Goal: Information Seeking & Learning: Compare options

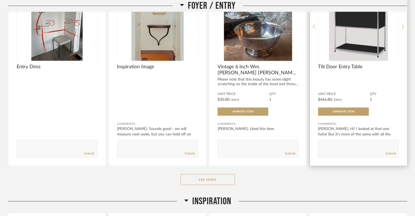
scroll to position [311, 0]
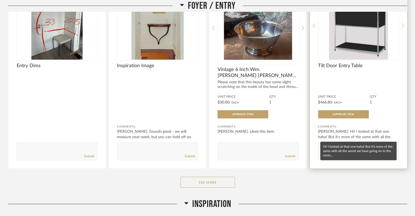
click at [358, 133] on div "[PERSON_NAME]: Hi! I looked at that one haha! But it's more of the same with al…" at bounding box center [358, 137] width 81 height 16
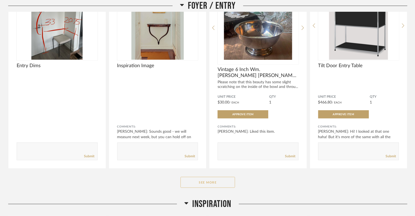
click at [225, 178] on button "See More" at bounding box center [207, 182] width 55 height 11
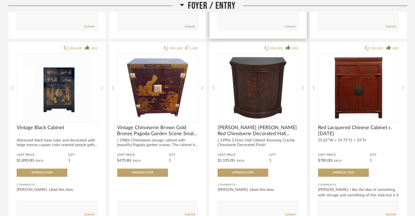
scroll to position [443, 0]
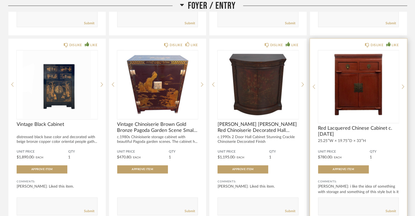
click at [404, 86] on div "DISLIKE LIKE Red Lacquered Chinese Cabinet c. 1920 25.25ʺW × 19.75ʺD × 33ʺH Uni…" at bounding box center [358, 131] width 97 height 185
click at [402, 86] on icon at bounding box center [403, 86] width 2 height 5
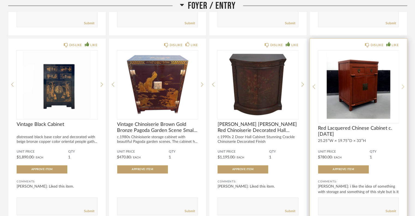
click at [402, 86] on icon at bounding box center [403, 86] width 2 height 5
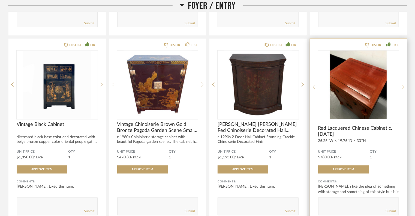
click at [402, 86] on icon at bounding box center [403, 86] width 2 height 5
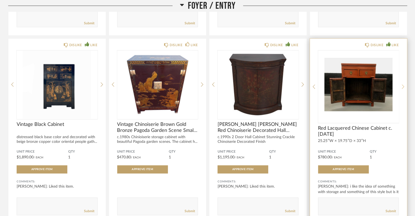
click at [402, 86] on icon at bounding box center [403, 86] width 2 height 5
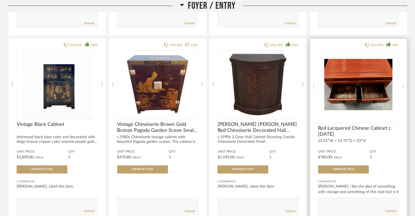
click at [402, 86] on icon at bounding box center [403, 86] width 2 height 5
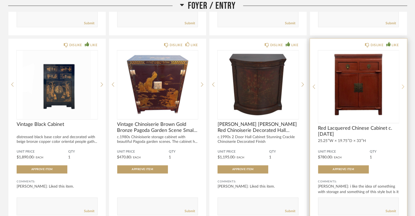
click at [402, 86] on icon at bounding box center [403, 86] width 2 height 5
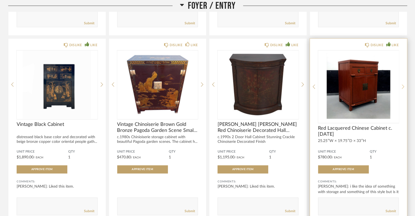
click at [402, 86] on icon at bounding box center [403, 86] width 2 height 5
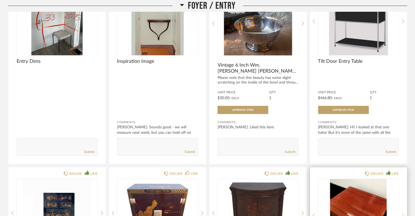
scroll to position [258, 0]
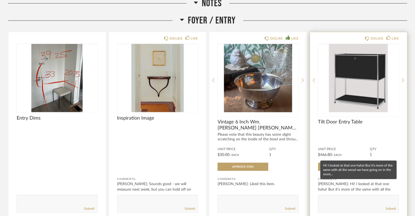
click at [363, 190] on div "Stephanie Youngren: Hi! I looked at that one haha! But it's more of the same wi…" at bounding box center [358, 189] width 81 height 16
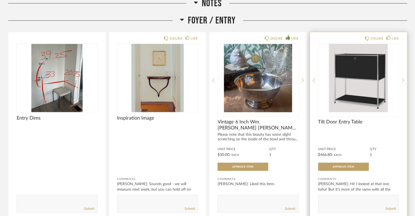
click at [365, 183] on div "Stephanie Youngren: Hi! I looked at that one haha! But it's more of the same wi…" at bounding box center [358, 189] width 81 height 16
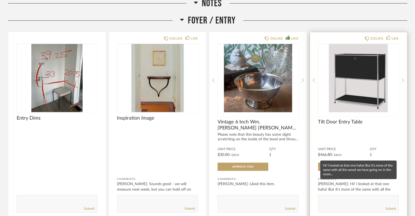
click at [397, 190] on div "Stephanie Youngren: Hi! I looked at that one haha! But it's more of the same wi…" at bounding box center [358, 189] width 81 height 16
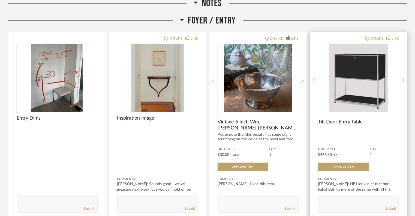
click at [359, 87] on img "0" at bounding box center [358, 78] width 81 height 68
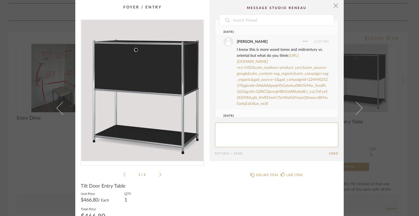
scroll to position [44, 0]
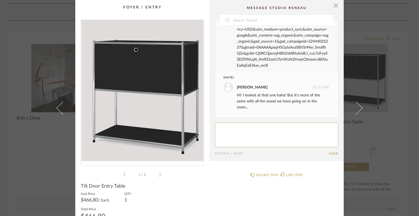
click at [286, 47] on link "https://huegahhome.com/products/don-bar-cabinet?variant=46527283265789&country=…" at bounding box center [283, 42] width 92 height 52
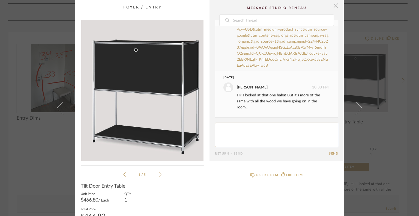
click at [334, 6] on span "button" at bounding box center [335, 5] width 11 height 11
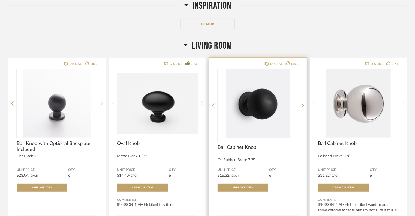
scroll to position [1138, 0]
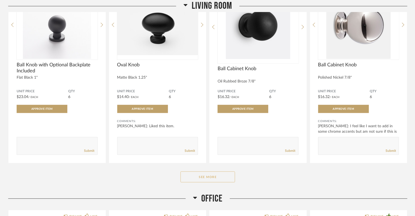
click at [215, 175] on button "See More" at bounding box center [207, 176] width 55 height 11
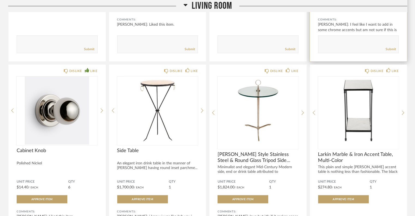
scroll to position [1248, 0]
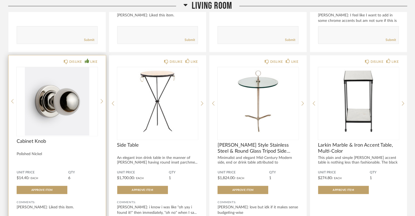
click at [54, 115] on div at bounding box center [57, 101] width 81 height 68
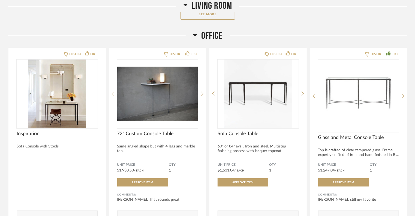
scroll to position [2089, 0]
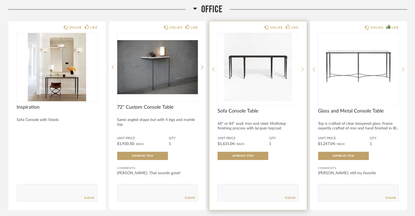
click at [303, 67] on icon at bounding box center [302, 69] width 2 height 5
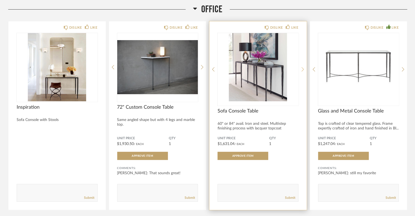
click at [303, 67] on icon at bounding box center [302, 69] width 2 height 5
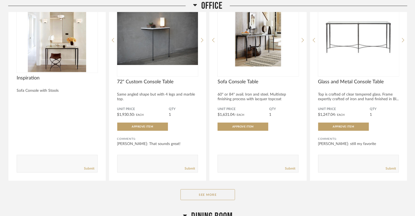
scroll to position [2118, 0]
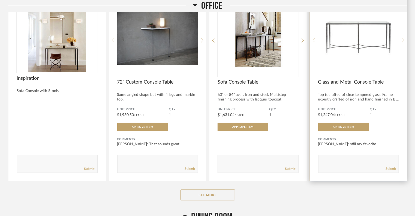
click at [369, 26] on img "0" at bounding box center [358, 38] width 81 height 68
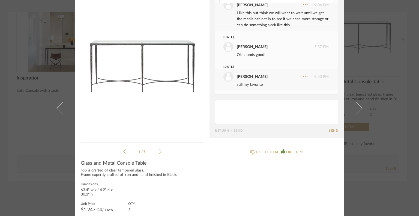
scroll to position [43, 0]
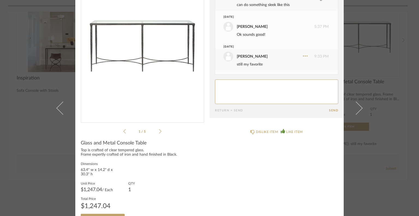
click at [406, 74] on div "× 1 / 5 Date August 11th Kelsey Ferree 9:04 PM Liked this item. Kelsey Ferree 9…" at bounding box center [209, 108] width 419 height 216
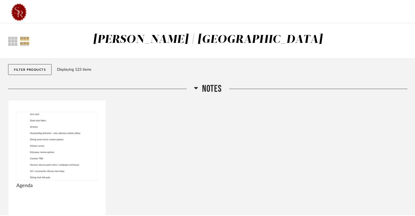
scroll to position [2118, 0]
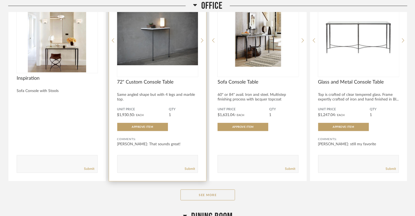
click at [155, 43] on img "0" at bounding box center [157, 38] width 81 height 68
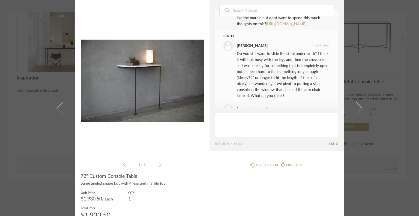
scroll to position [3, 0]
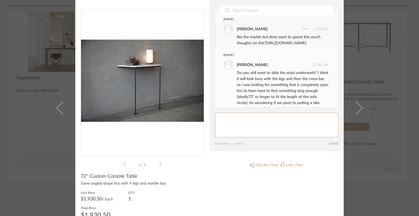
click at [288, 45] on link "https://www.wayfair.com/furniture/pdp/hooker-furniture-65-console-table-gcsr379…" at bounding box center [286, 43] width 40 height 4
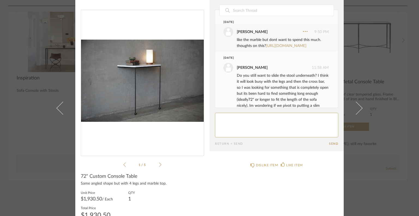
click at [411, 32] on div "× 1 / 5 Date October 2nd Kelsey Ferree 9:50 PM like the marble but dont want to…" at bounding box center [209, 108] width 419 height 216
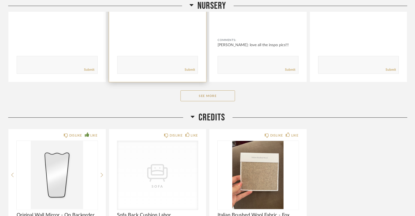
scroll to position [3120, 0]
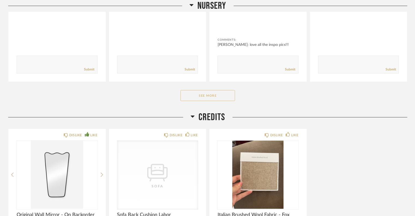
click at [225, 95] on button "See More" at bounding box center [207, 95] width 55 height 11
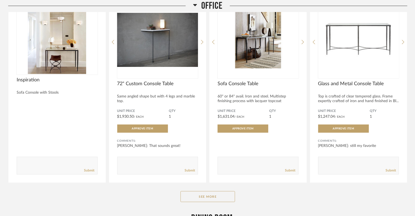
scroll to position [2116, 0]
click at [207, 198] on button "See More" at bounding box center [207, 196] width 55 height 11
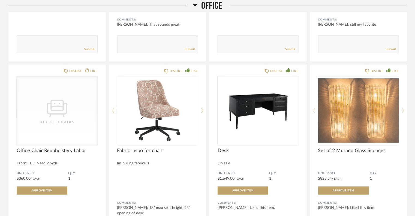
scroll to position [2268, 0]
